Goal: Task Accomplishment & Management: Manage account settings

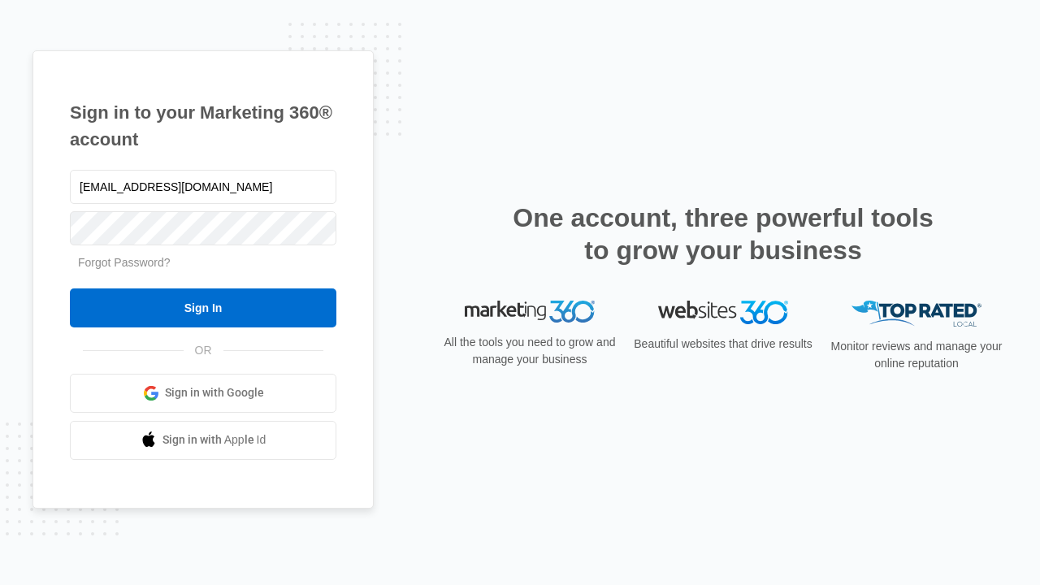
type input "[EMAIL_ADDRESS][DOMAIN_NAME]"
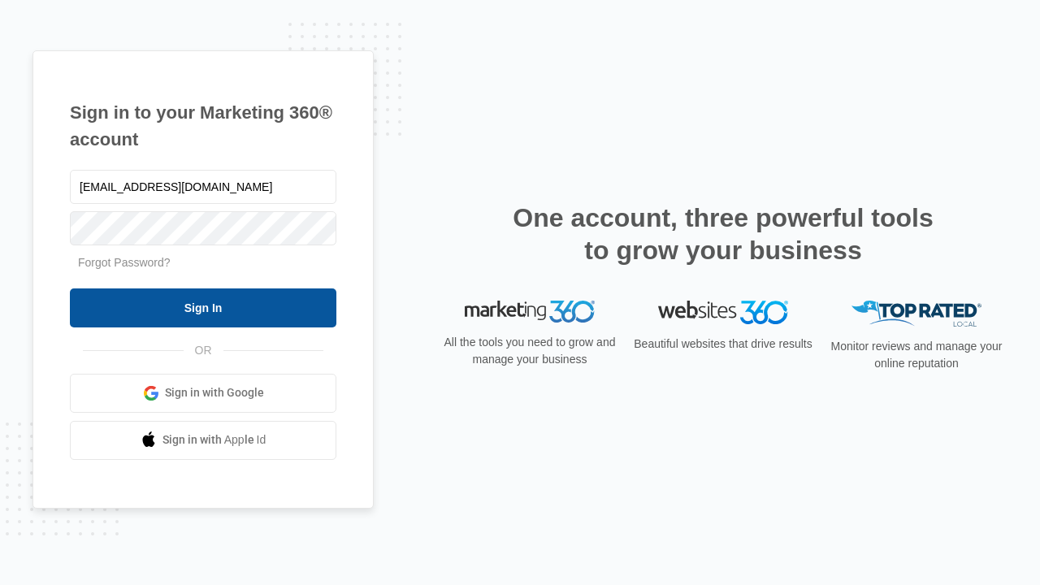
click at [203, 307] on input "Sign In" at bounding box center [203, 307] width 267 height 39
